Goal: Task Accomplishment & Management: Complete application form

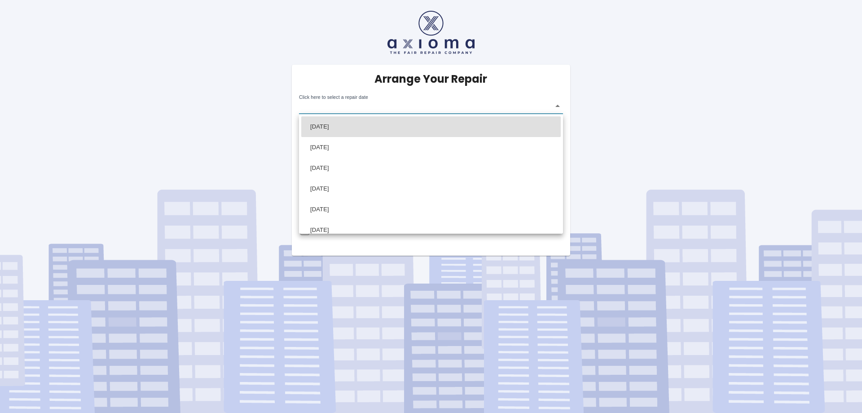
click at [555, 107] on body "Arrange Your Repair Click here to select a repair date ​ Phone Number   * 07958…" at bounding box center [431, 206] width 862 height 413
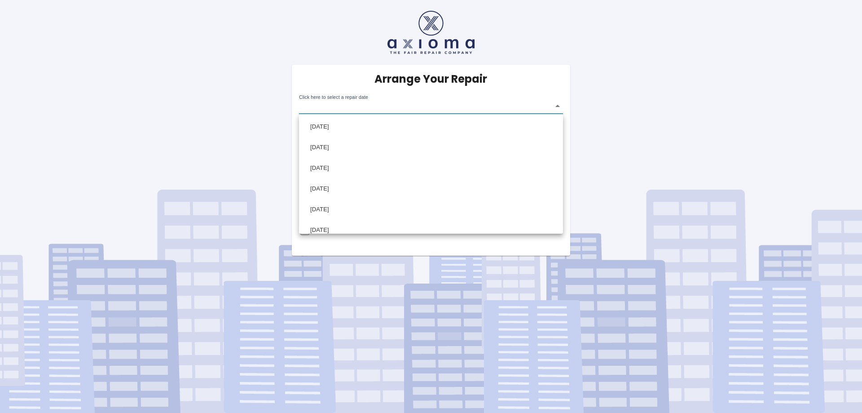
click at [558, 106] on div at bounding box center [431, 206] width 862 height 413
click at [303, 231] on input "None of the dates are suitable, request contact to arrange repair date." at bounding box center [305, 231] width 22 height 22
checkbox input "true"
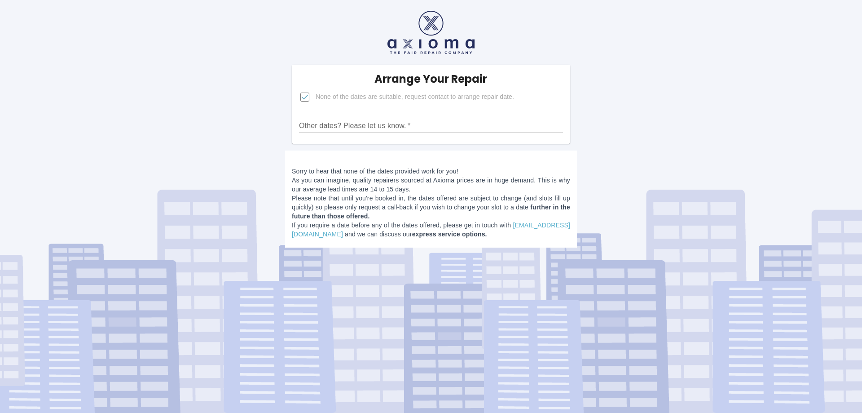
click at [411, 127] on input "Other dates? Please let us know.   *" at bounding box center [431, 126] width 264 height 14
click at [323, 125] on input "Other dates? Please let us know.   *" at bounding box center [431, 126] width 264 height 14
click at [347, 127] on input "Other dates? Please let us know.   *" at bounding box center [431, 126] width 264 height 14
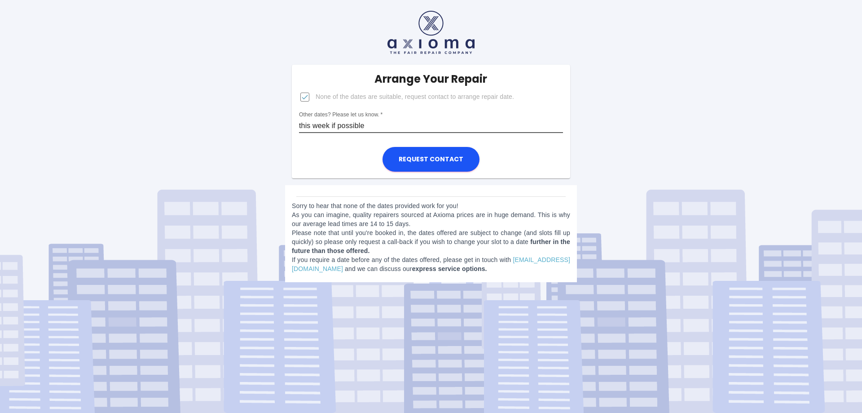
click at [300, 123] on input "this week if possible" at bounding box center [431, 126] width 264 height 14
type input "sometime this week if possible"
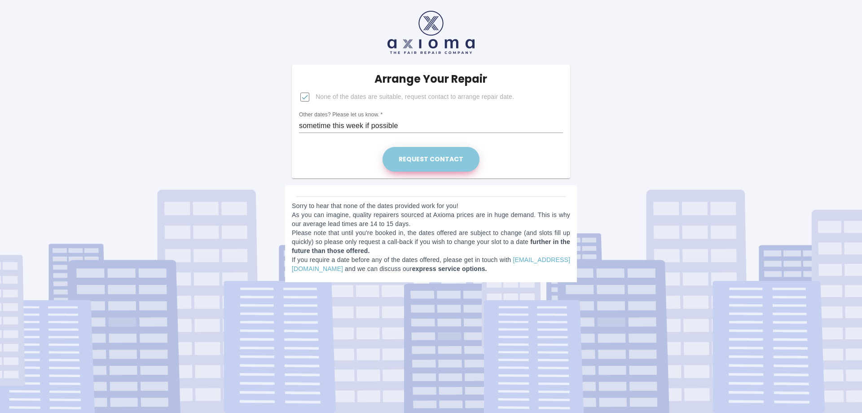
click at [443, 157] on button "Request contact" at bounding box center [431, 159] width 97 height 25
